Goal: Navigation & Orientation: Find specific page/section

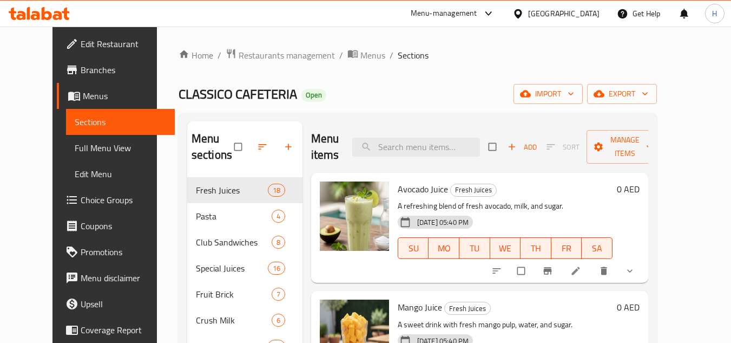
click at [40, 11] on icon at bounding box center [39, 13] width 61 height 13
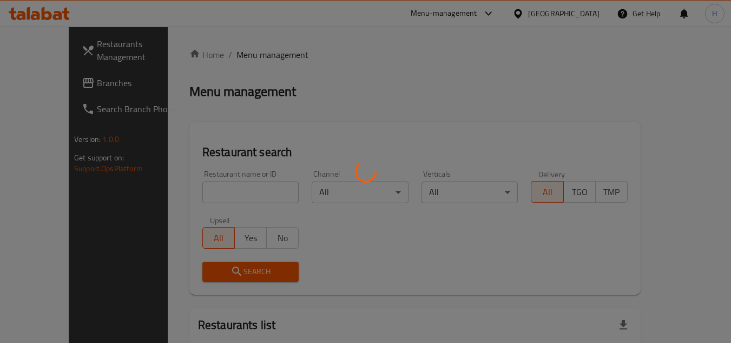
scroll to position [108, 0]
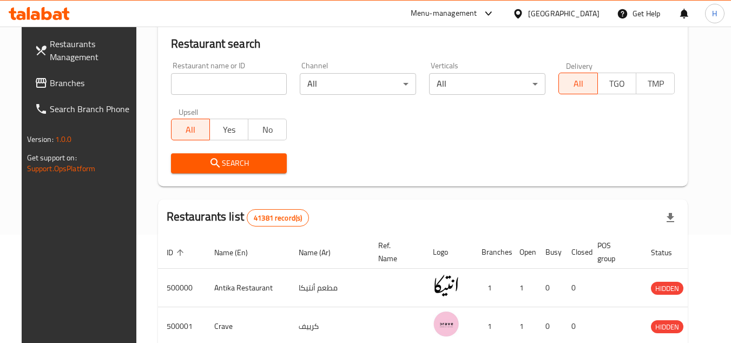
click at [50, 86] on span "Branches" at bounding box center [93, 82] width 86 height 13
